Goal: Transaction & Acquisition: Purchase product/service

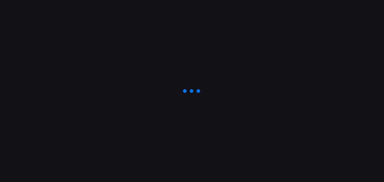
type input "[STREET_ADDRESS][DEMOGRAPHIC_DATA]"
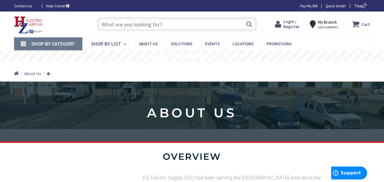
click at [279, 24] on icon at bounding box center [279, 24] width 8 height 10
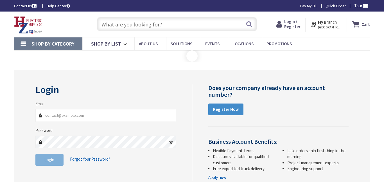
click at [123, 120] on input "Email" at bounding box center [105, 115] width 140 height 13
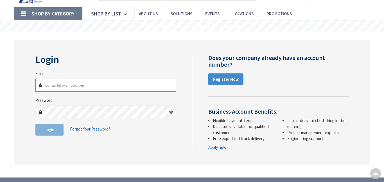
click at [132, 91] on input "Email" at bounding box center [105, 85] width 140 height 13
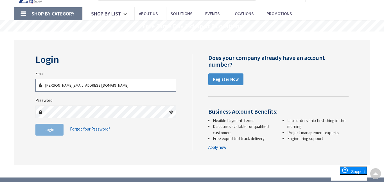
type input "simard@pathfindertech.org"
click at [171, 112] on icon at bounding box center [171, 112] width 4 height 4
click at [37, 124] on button "Login" at bounding box center [49, 130] width 28 height 12
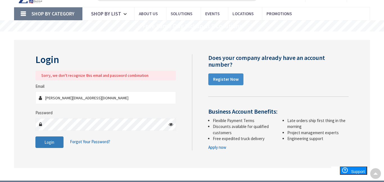
click at [43, 145] on button "Login" at bounding box center [49, 142] width 28 height 12
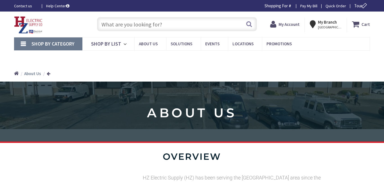
click at [290, 6] on li "Shopping For # Change" at bounding box center [280, 6] width 35 height 6
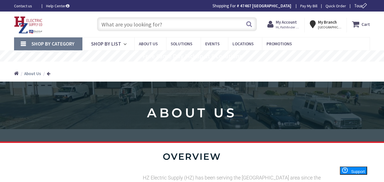
click at [174, 19] on input "text" at bounding box center [177, 24] width 160 height 14
click at [195, 29] on input "text" at bounding box center [177, 24] width 160 height 14
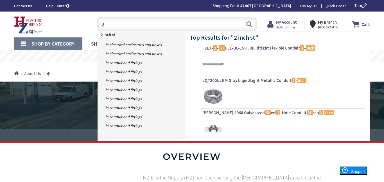
type input "2"
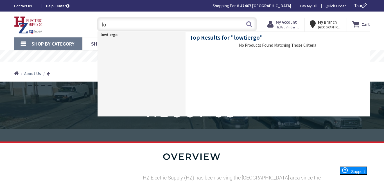
type input "l"
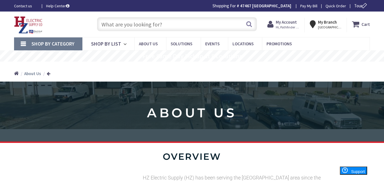
click at [161, 26] on input "text" at bounding box center [177, 24] width 160 height 14
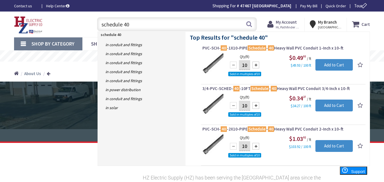
type input "schedule 40"
click at [282, 52] on link "PVC-SCH- 40 -1X10-PIPE Schedule - 40 Heavy Wall PVC Conduit 1-Inch x 10-ft" at bounding box center [283, 48] width 162 height 7
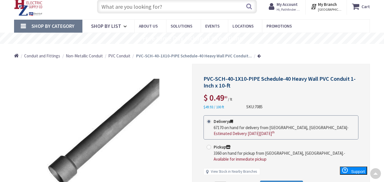
scroll to position [16, 0]
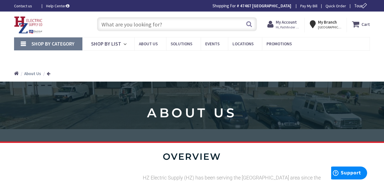
click at [201, 22] on input "text" at bounding box center [177, 24] width 160 height 14
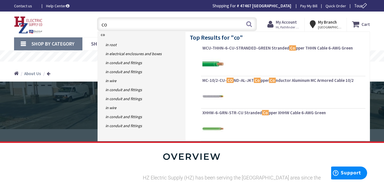
type input "c"
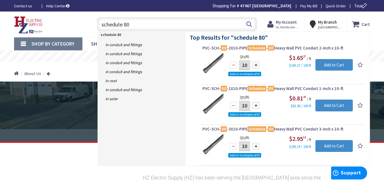
click at [214, 26] on input "schedule 80" at bounding box center [177, 24] width 160 height 14
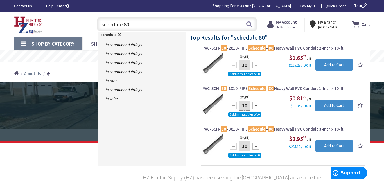
click at [214, 26] on input "schedule 80" at bounding box center [177, 24] width 160 height 14
type input "schedule 80"
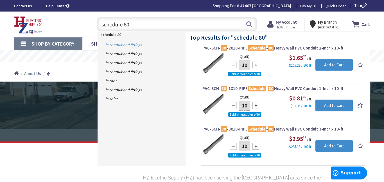
click at [146, 47] on link "in Conduit and Fittings" at bounding box center [142, 44] width 88 height 9
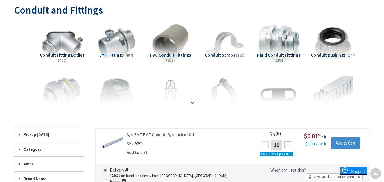
click at [299, 38] on img at bounding box center [278, 43] width 45 height 45
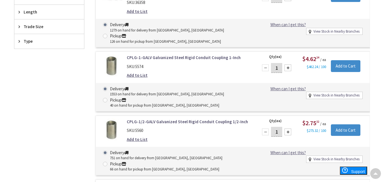
scroll to position [298, 0]
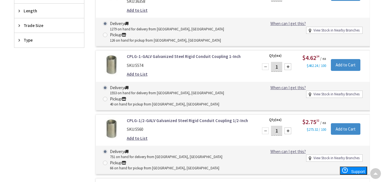
click at [88, 35] on div "CPLG-3/4-GALV Galvanized Steel Rigid Conduit Coupling 3/4-Inch SKU: 5569 Add to…" at bounding box center [226, 80] width 285 height 331
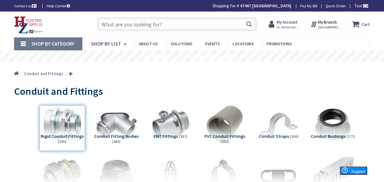
click at [162, 29] on input "text" at bounding box center [177, 24] width 160 height 14
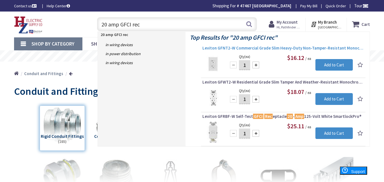
type input "20 amp GFCI rec"
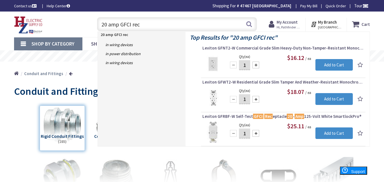
click at [260, 49] on span "Leviton GFNT2-W Commercial Grade Slim Heavy-Duty Non-Tamper-Resistant Monochrom…" at bounding box center [283, 48] width 162 height 6
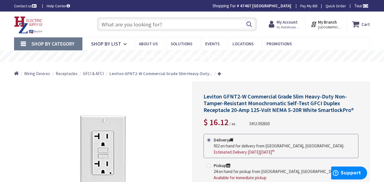
click at [154, 22] on input "text" at bounding box center [177, 24] width 160 height 14
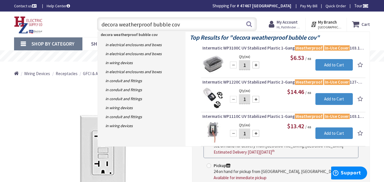
click at [181, 24] on input "decora weatherproof bubble cov" at bounding box center [177, 24] width 160 height 14
click at [163, 23] on input "decora weatherproof bubble cov" at bounding box center [177, 24] width 160 height 14
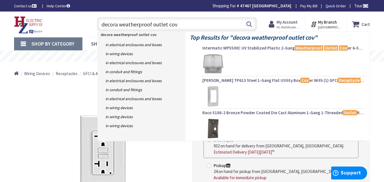
click at [187, 23] on input "decora weatherproof outlet cov" at bounding box center [177, 24] width 160 height 14
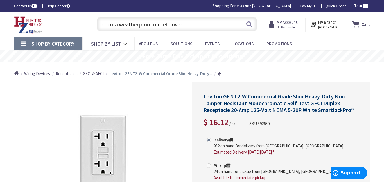
type input "decora weatherproof outlet cover"
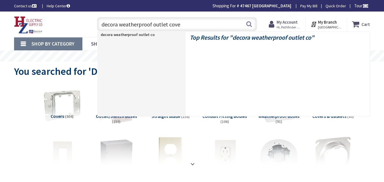
type input "decora weatherproof outlet cover"
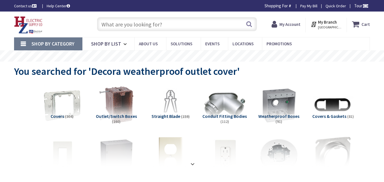
click at [176, 23] on input "text" at bounding box center [177, 24] width 160 height 14
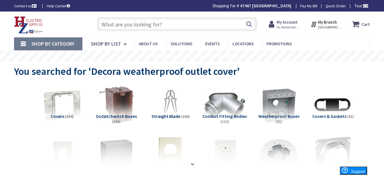
click at [164, 24] on input "text" at bounding box center [177, 24] width 160 height 14
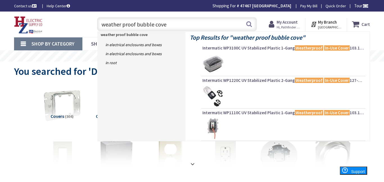
type input "weather proof bubble cover"
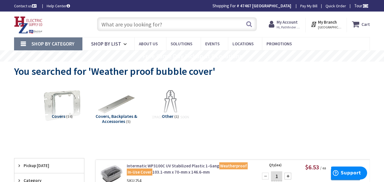
click at [155, 24] on input "text" at bounding box center [177, 24] width 160 height 14
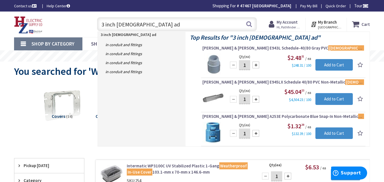
click at [146, 26] on input "3 inch male ad" at bounding box center [177, 24] width 160 height 14
click at [146, 26] on input "3 inch [DEMOGRAPHIC_DATA] ad" at bounding box center [177, 24] width 160 height 14
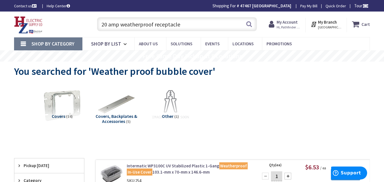
type input "20 amp weatherproof receptacle"
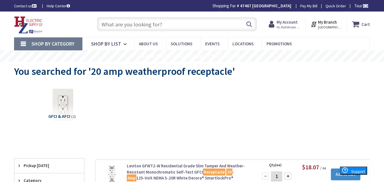
click at [147, 24] on input "text" at bounding box center [177, 24] width 160 height 14
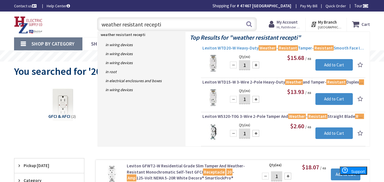
type input "weather resistant recepti"
click at [246, 50] on span "Leviton WTD20-W Heavy-Duty Weather - Resistant Tamper- Resistant Smooth Face In…" at bounding box center [283, 48] width 162 height 6
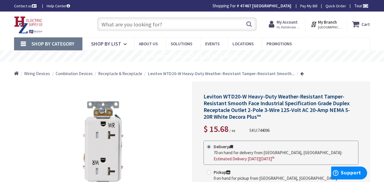
click at [138, 23] on input "text" at bounding box center [177, 24] width 160 height 14
type input "3 inch male adapter"
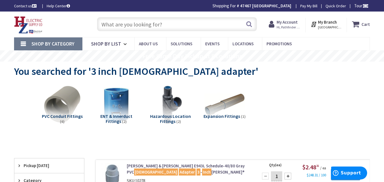
click at [185, 25] on input "text" at bounding box center [177, 24] width 160 height 14
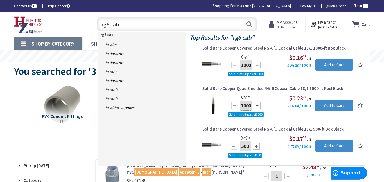
type input "rg6 cable"
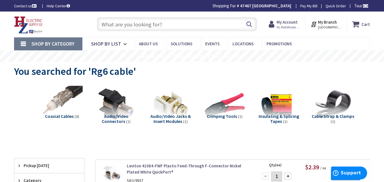
click at [174, 22] on input "text" at bounding box center [177, 24] width 160 height 14
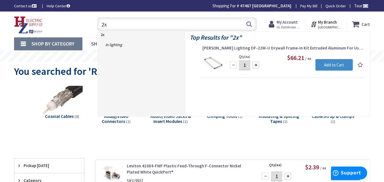
type input "2"
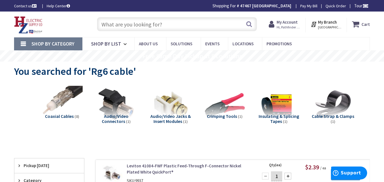
click at [86, 26] on div "Toggle Nav" at bounding box center [50, 24] width 80 height 19
click at [143, 19] on input "text" at bounding box center [177, 24] width 160 height 14
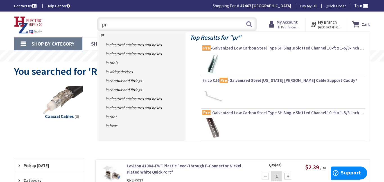
type input "p"
